Goal: Transaction & Acquisition: Purchase product/service

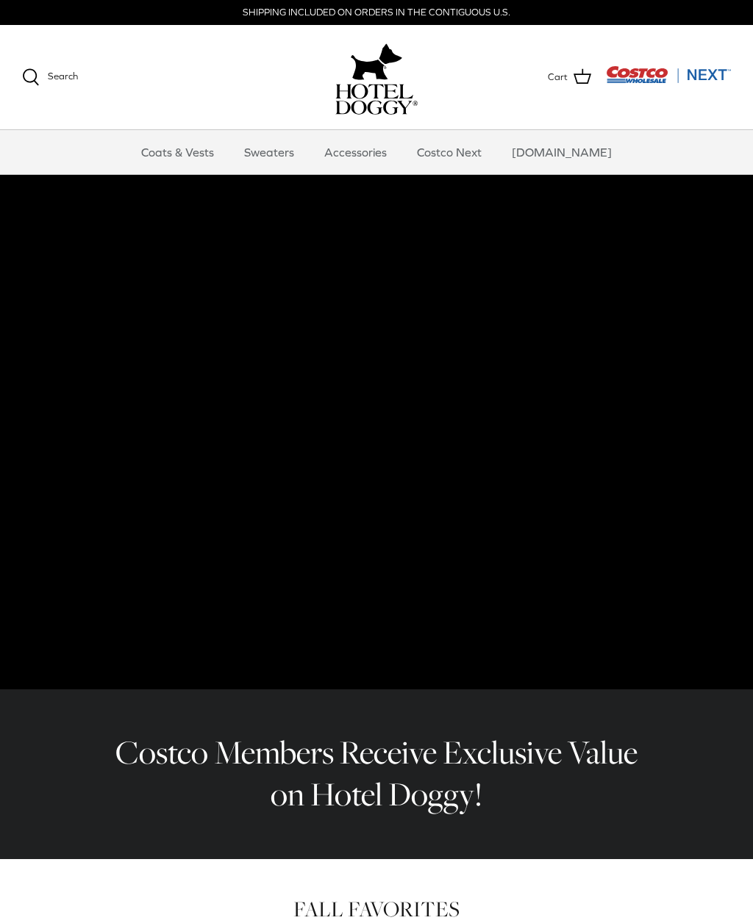
click at [184, 151] on link "Coats & Vests" at bounding box center [177, 152] width 99 height 44
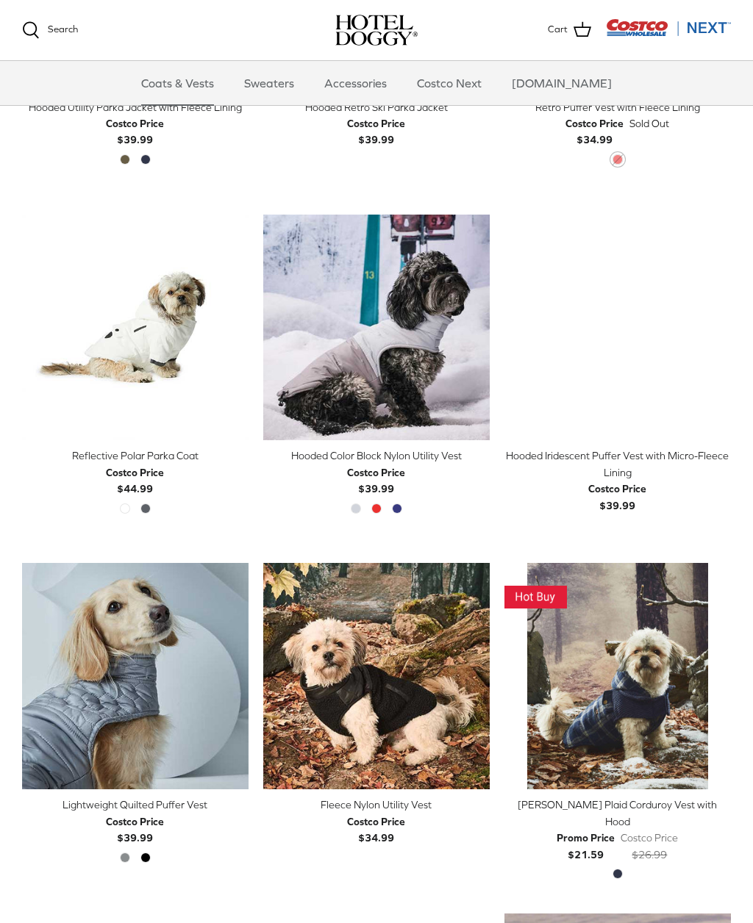
scroll to position [938, 0]
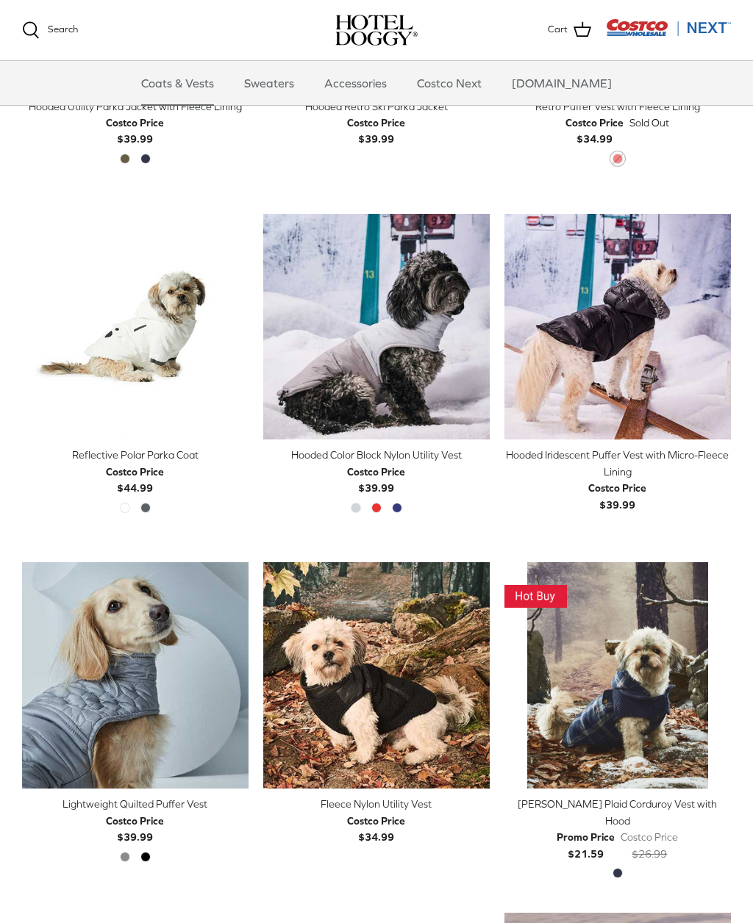
click at [90, 277] on img "Reflective Polar Parka Coat" at bounding box center [135, 327] width 226 height 226
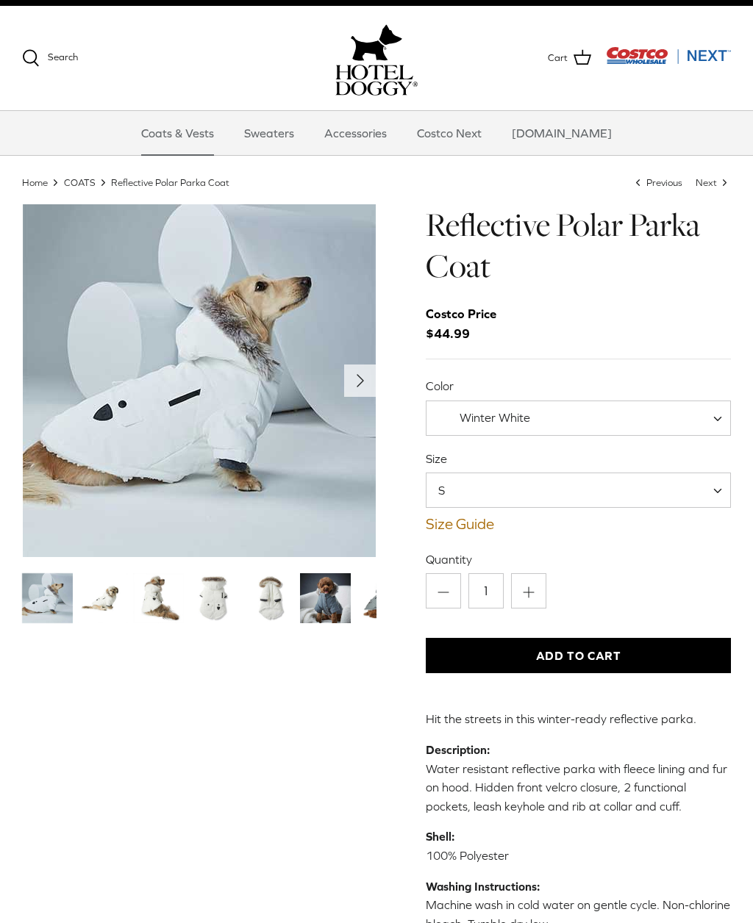
click at [723, 418] on span at bounding box center [722, 418] width 15 height 35
click at [688, 555] on label "Quantity" at bounding box center [578, 559] width 305 height 16
click at [504, 573] on input "1" at bounding box center [485, 590] width 35 height 35
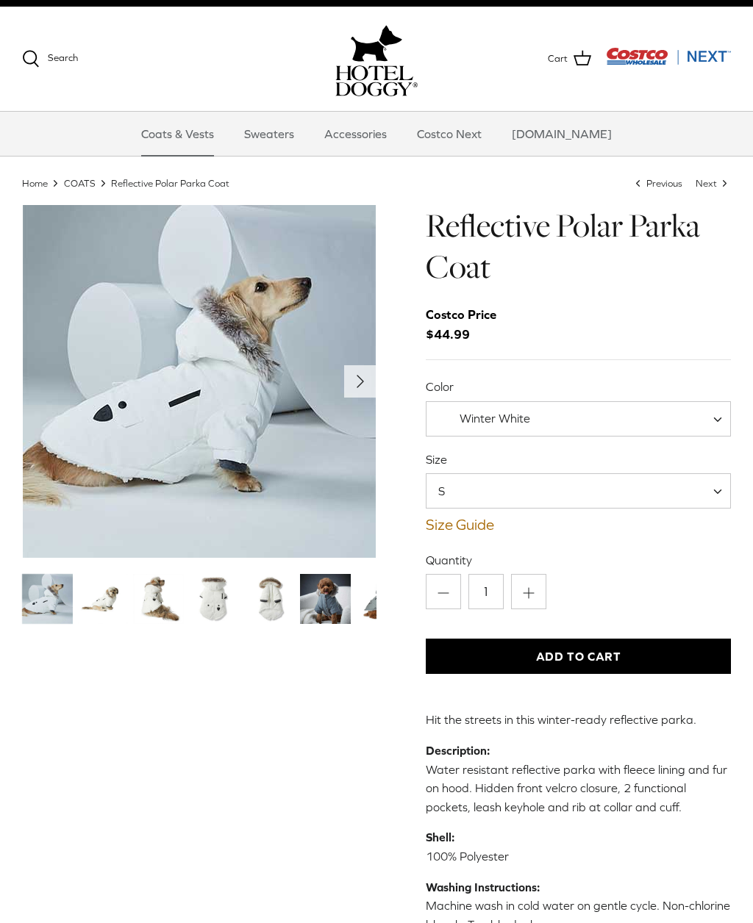
click at [355, 377] on icon "Right" at bounding box center [360, 382] width 24 height 24
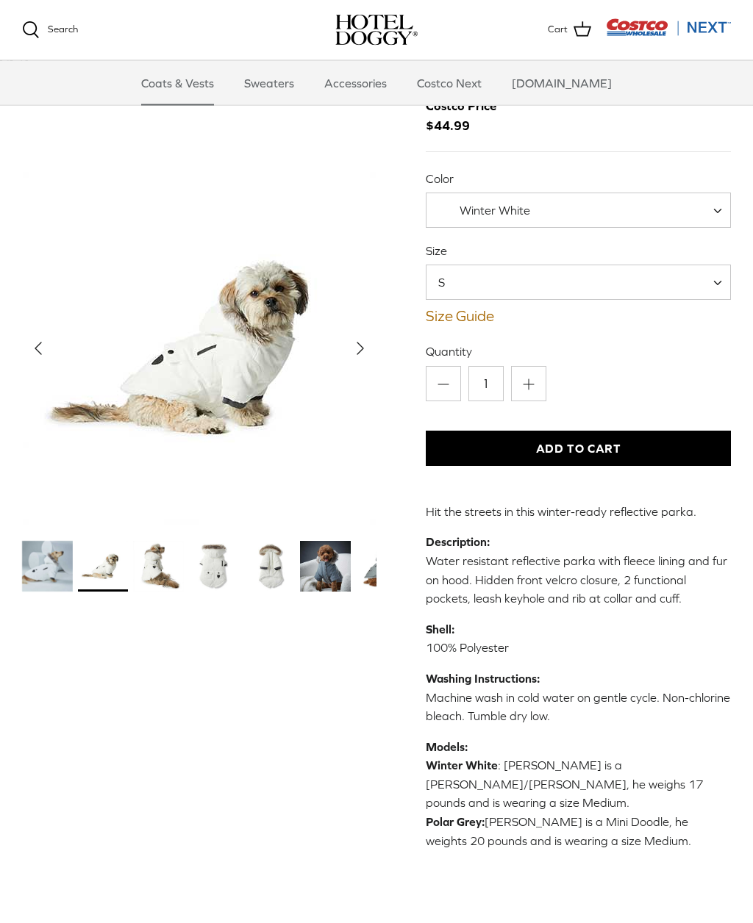
scroll to position [77, 0]
click at [338, 559] on img "Thumbnail Link" at bounding box center [325, 566] width 51 height 51
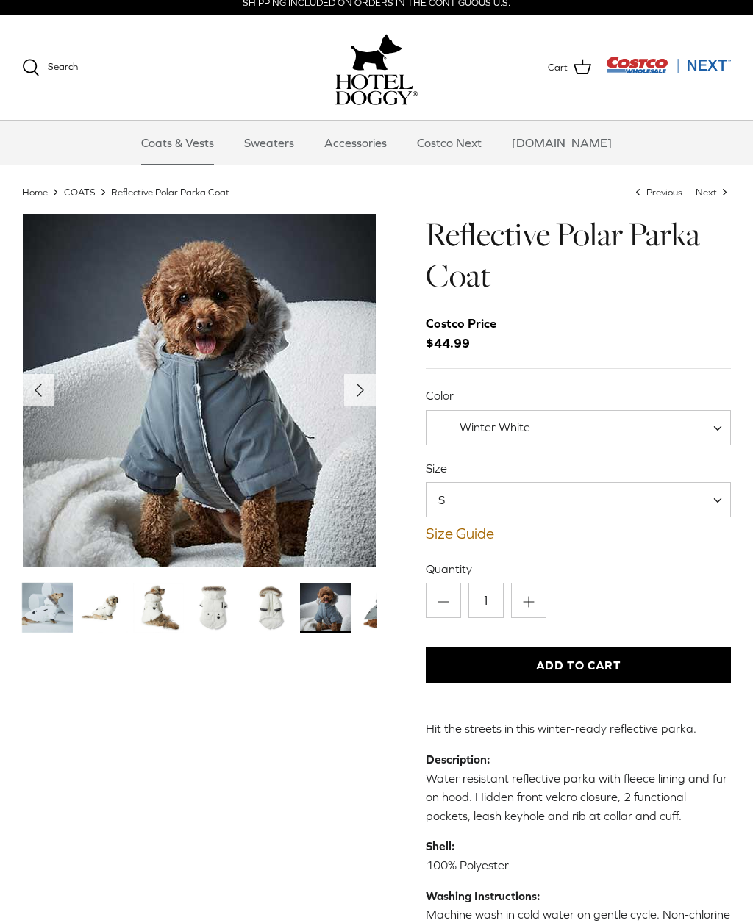
scroll to position [0, 0]
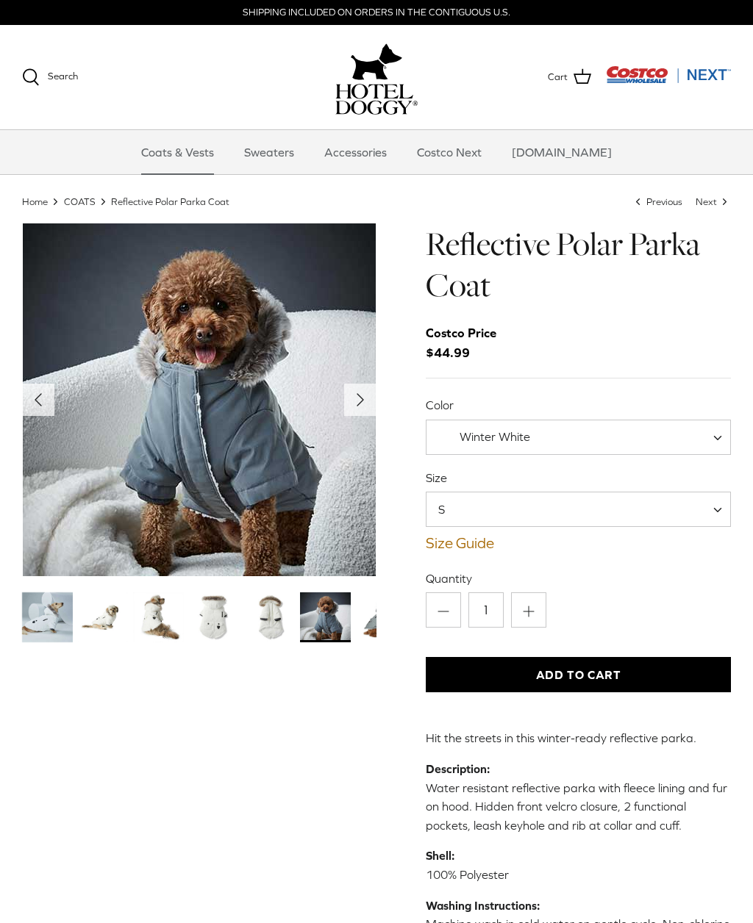
click at [273, 156] on link "Sweaters" at bounding box center [269, 152] width 76 height 44
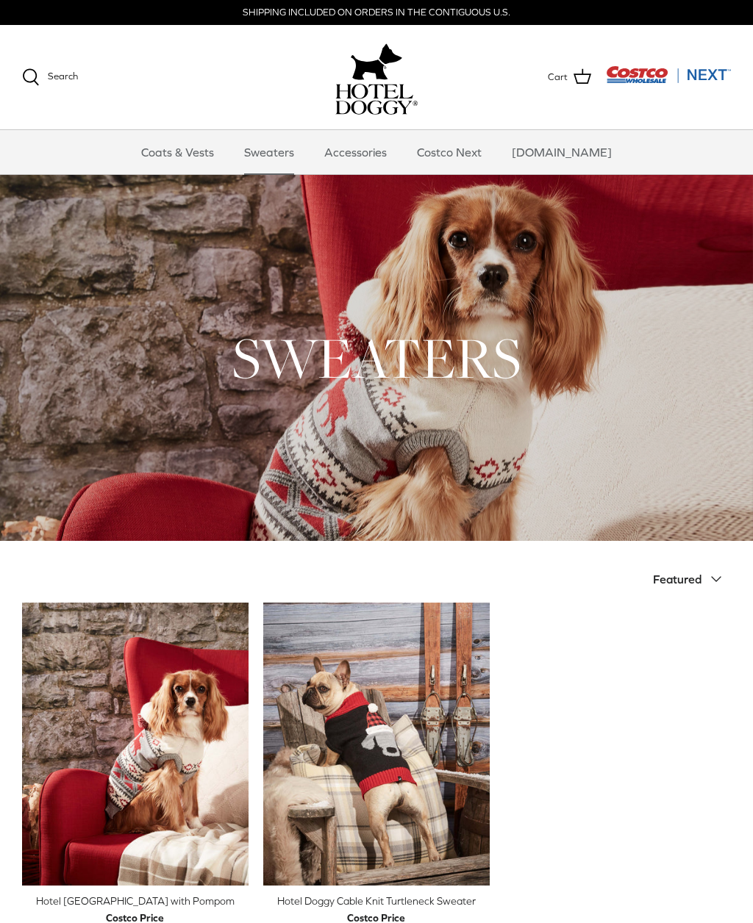
click at [371, 149] on link "Accessories" at bounding box center [355, 152] width 89 height 44
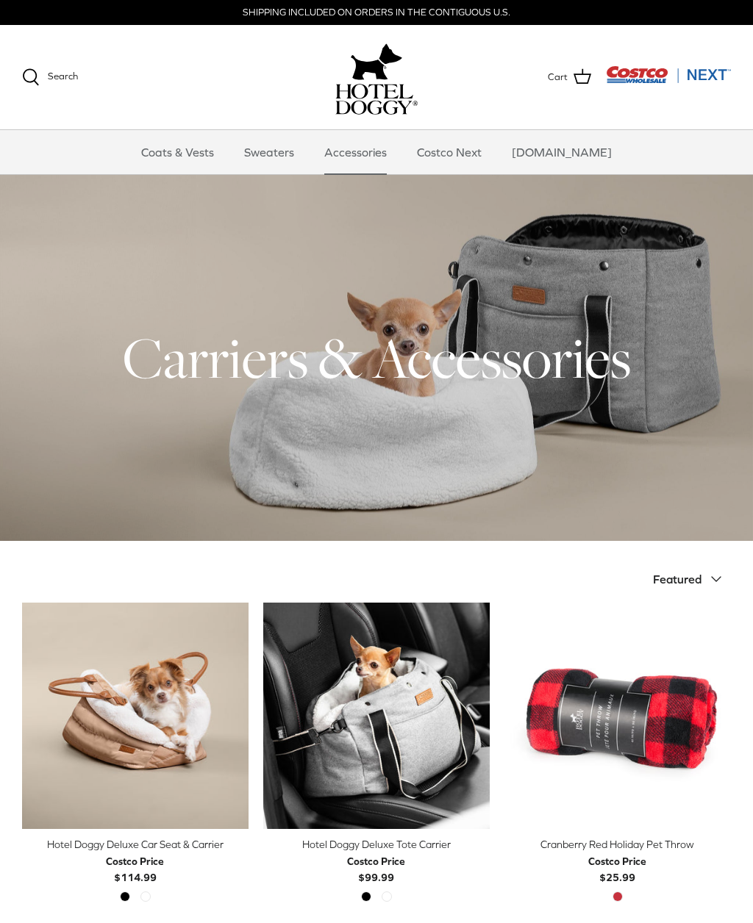
click at [459, 149] on link "Costco Next" at bounding box center [449, 152] width 91 height 44
